Goal: Transaction & Acquisition: Purchase product/service

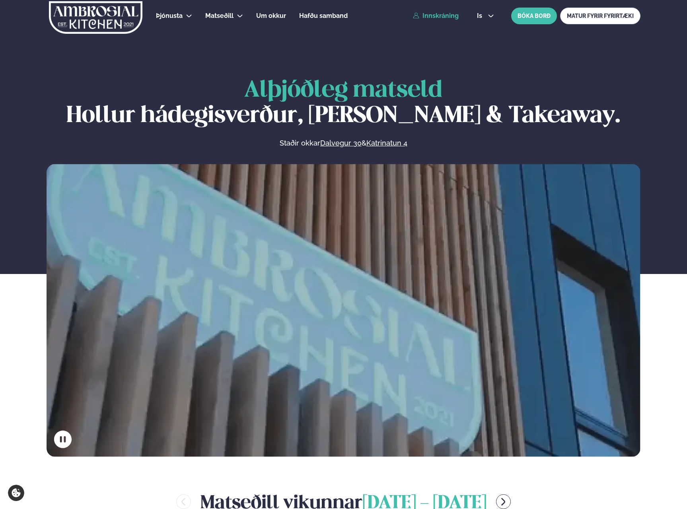
click at [444, 16] on link "Innskráning" at bounding box center [436, 15] width 46 height 7
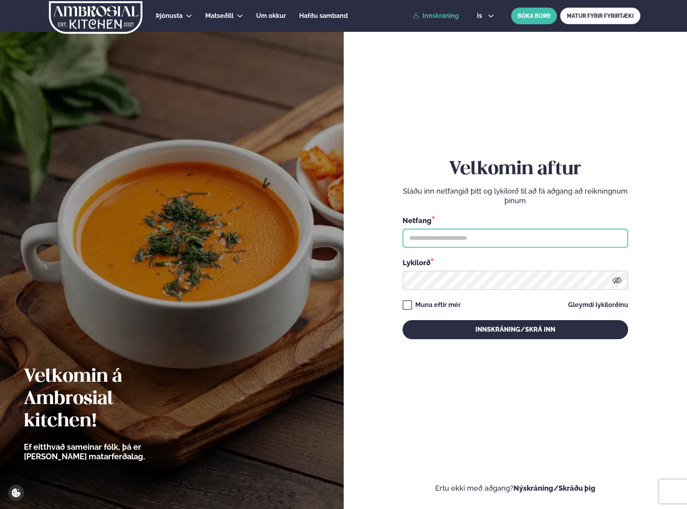
click at [438, 242] on input "text" at bounding box center [516, 238] width 226 height 19
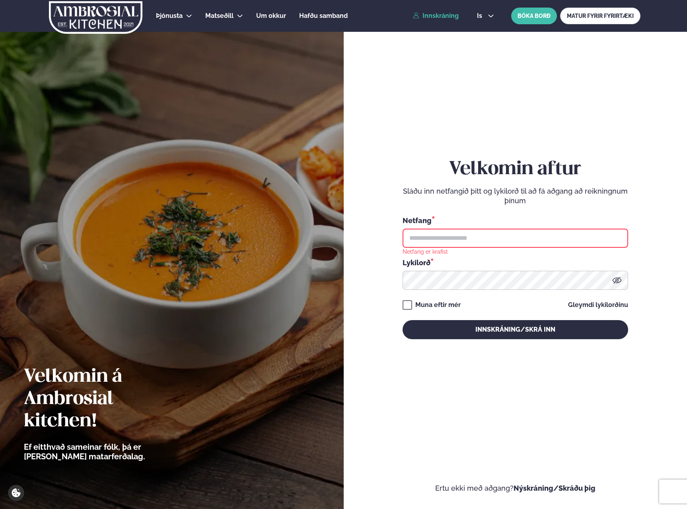
type input "**********"
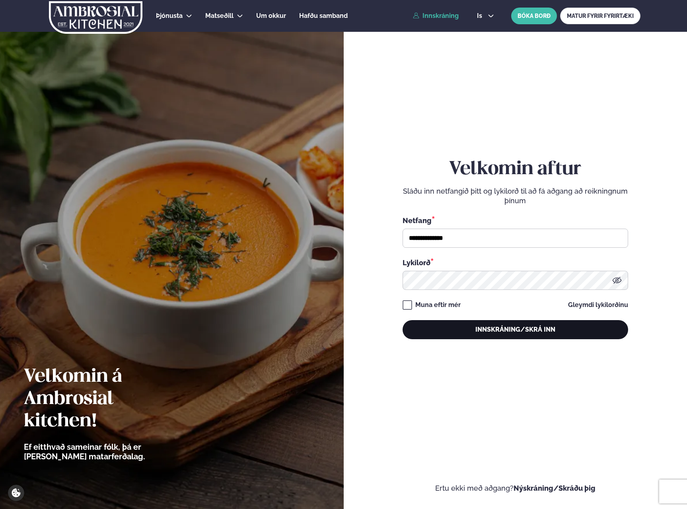
click at [494, 321] on button "Innskráning/Skrá inn" at bounding box center [516, 329] width 226 height 19
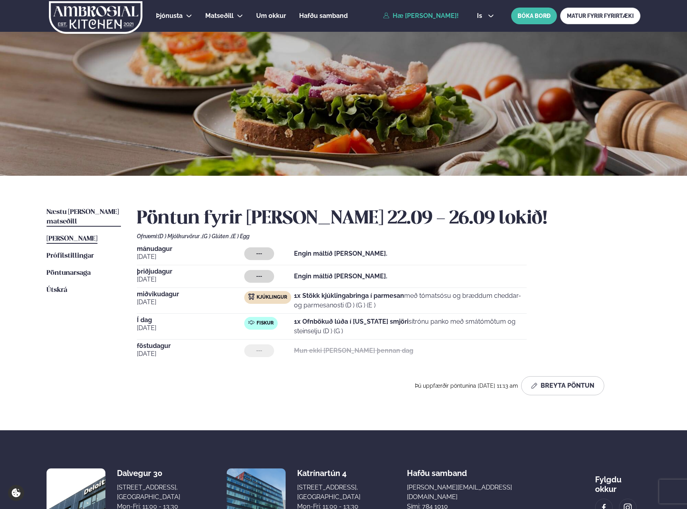
click at [90, 212] on span "Næstu [PERSON_NAME] matseðill" at bounding box center [83, 217] width 72 height 16
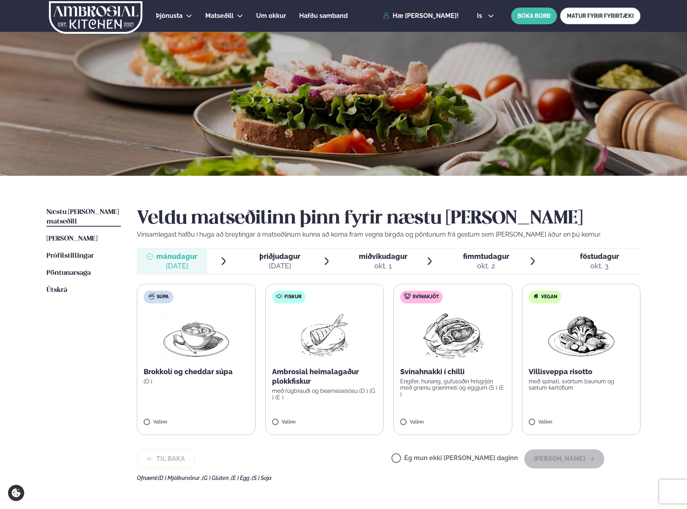
click at [371, 263] on div "okt. 1" at bounding box center [383, 266] width 49 height 10
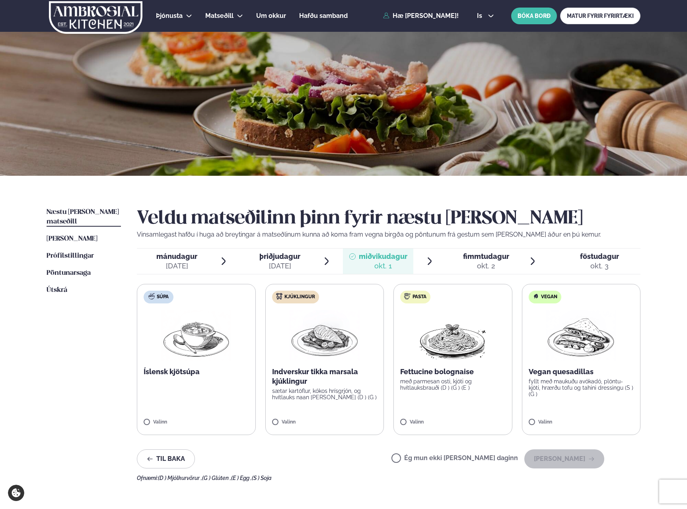
click at [166, 255] on span "mánudagur" at bounding box center [176, 256] width 41 height 8
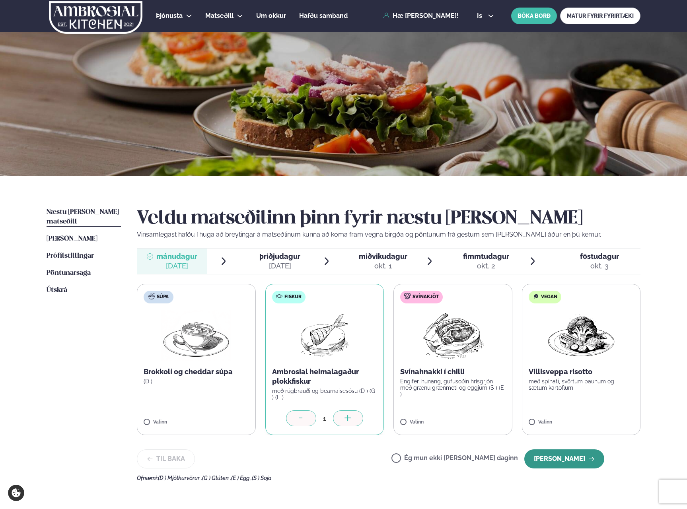
click at [564, 461] on button "[PERSON_NAME]" at bounding box center [564, 459] width 80 height 19
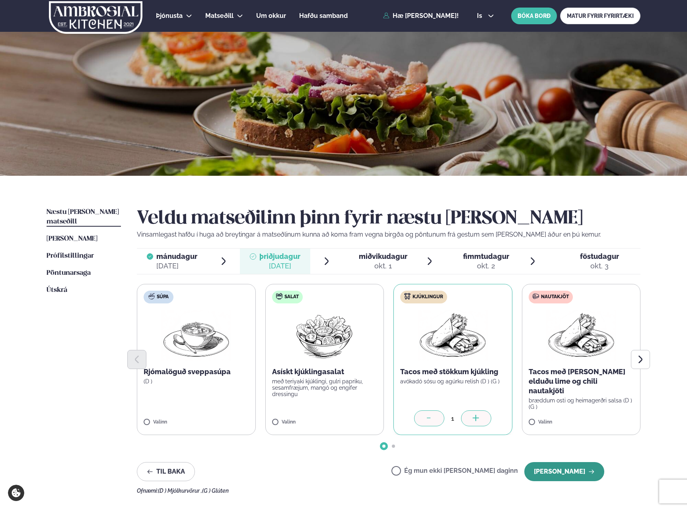
click at [563, 468] on button "[PERSON_NAME]" at bounding box center [564, 471] width 80 height 19
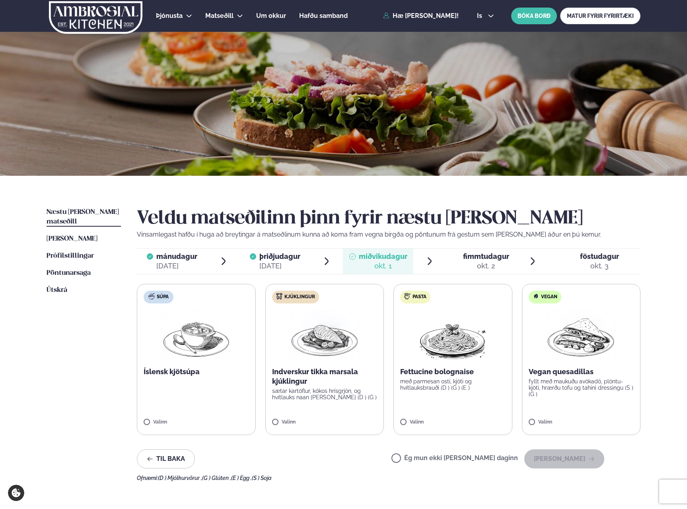
click at [274, 419] on label "Kjúklingur Indverskur tikka marsala kjúklingur sætar kartöflur, kókos hrísgrjón…" at bounding box center [324, 359] width 119 height 151
click at [559, 456] on button "[PERSON_NAME]" at bounding box center [564, 459] width 80 height 19
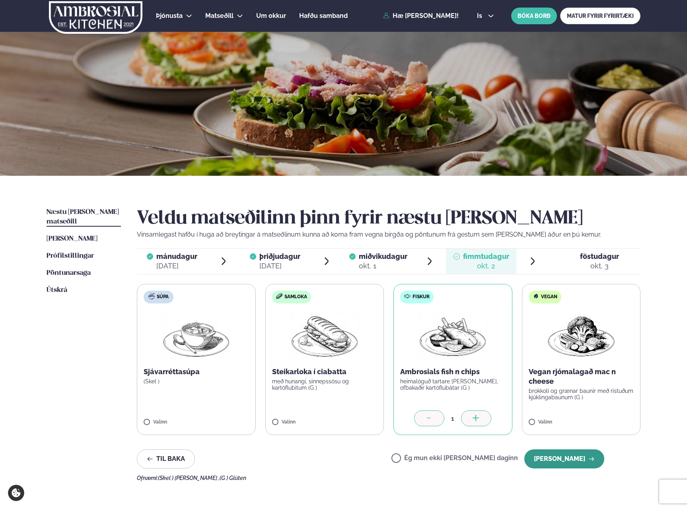
click at [560, 464] on button "[PERSON_NAME]" at bounding box center [564, 459] width 80 height 19
